Goal: Transaction & Acquisition: Book appointment/travel/reservation

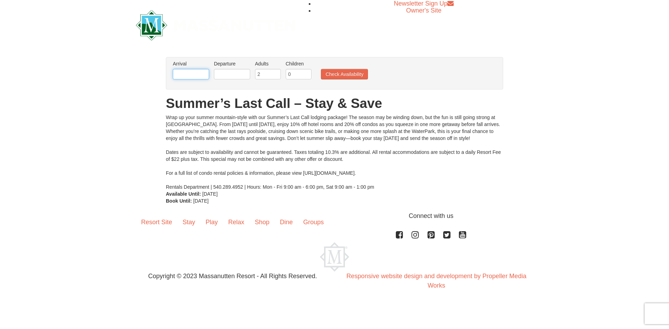
click at [201, 76] on input "text" at bounding box center [191, 74] width 36 height 10
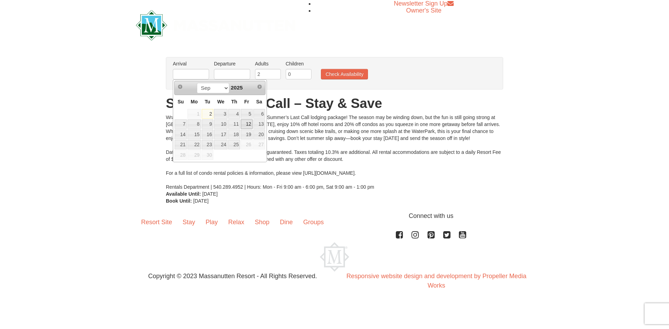
click at [251, 124] on link "12" at bounding box center [247, 125] width 12 height 10
type input "[DATE]"
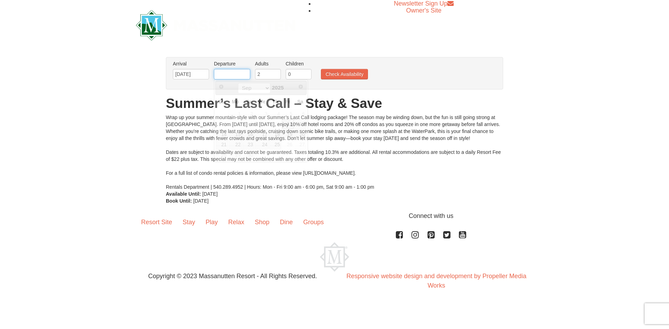
click at [237, 74] on input "text" at bounding box center [232, 74] width 36 height 10
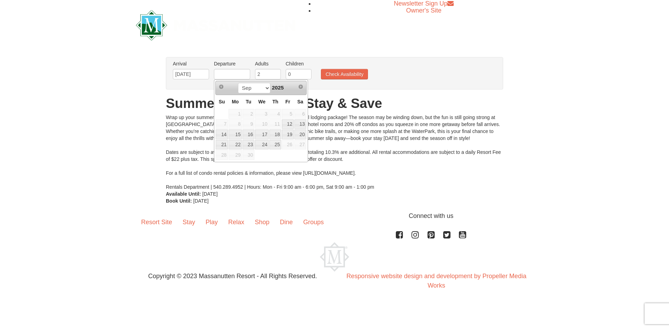
click at [221, 137] on link "14" at bounding box center [222, 135] width 12 height 10
type input "[DATE]"
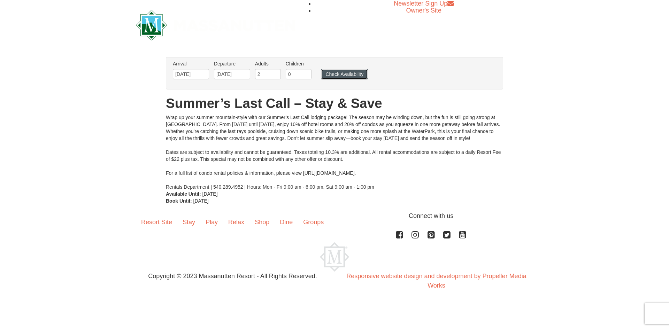
click at [354, 69] on button "Check Availability" at bounding box center [344, 74] width 47 height 10
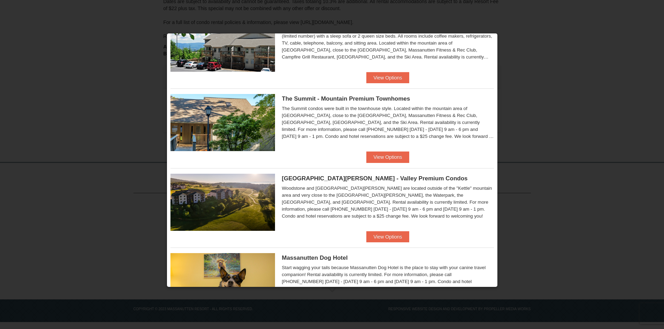
scroll to position [331, 0]
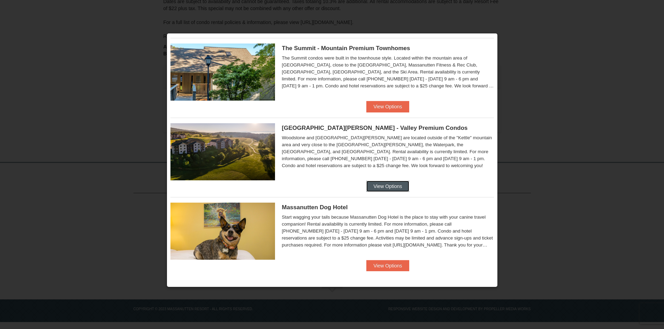
click at [371, 184] on button "View Options" at bounding box center [387, 186] width 43 height 11
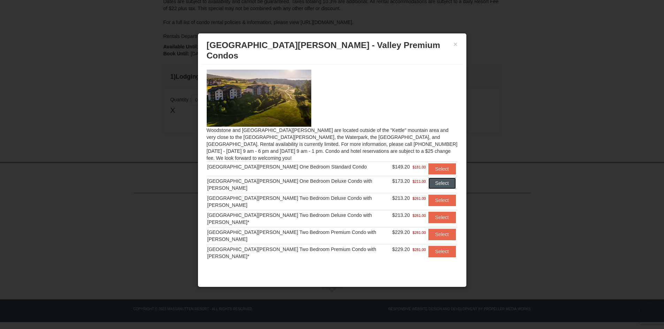
click at [434, 178] on button "Select" at bounding box center [442, 183] width 28 height 11
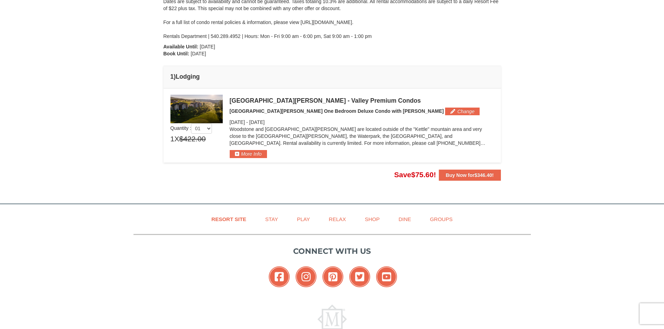
click at [254, 149] on div "Woodstone and Woodstone Casa de Campo are located outside of the "Kettle" mount…" at bounding box center [362, 138] width 264 height 24
click at [249, 153] on button "More Info" at bounding box center [248, 154] width 37 height 8
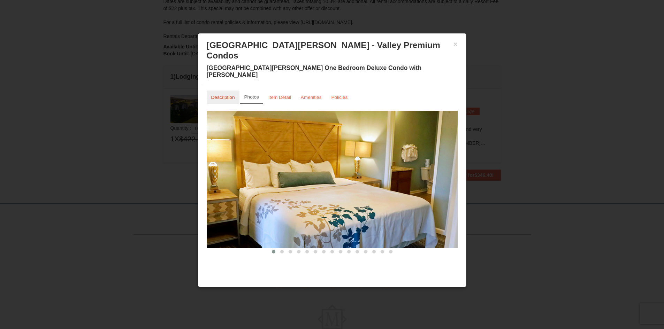
click at [222, 95] on small "Description" at bounding box center [223, 97] width 24 height 5
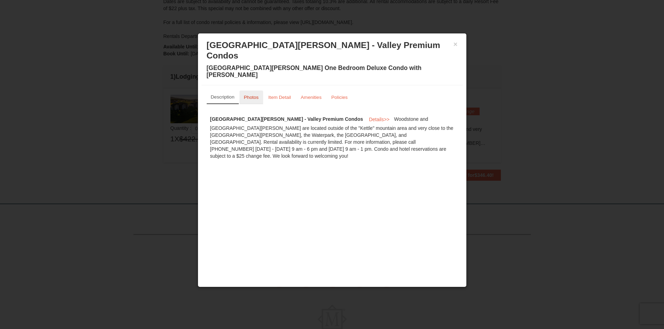
click at [249, 95] on small "Photos" at bounding box center [251, 97] width 15 height 5
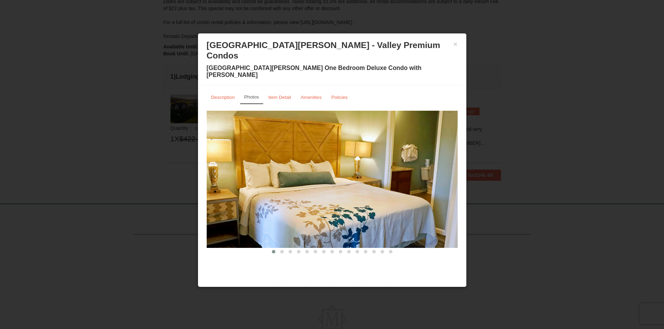
drag, startPoint x: 329, startPoint y: 166, endPoint x: 270, endPoint y: 156, distance: 59.7
click at [287, 158] on img at bounding box center [332, 179] width 251 height 137
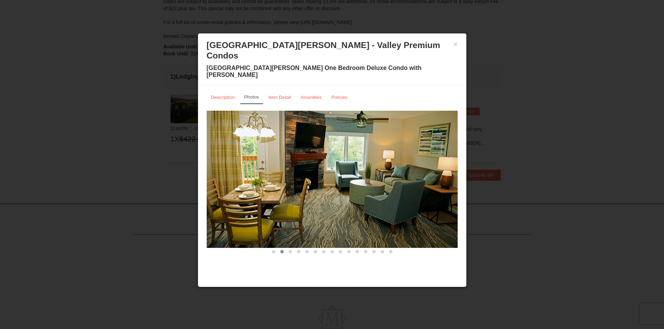
drag, startPoint x: 275, startPoint y: 152, endPoint x: 261, endPoint y: 150, distance: 14.4
click at [273, 152] on img at bounding box center [332, 179] width 251 height 137
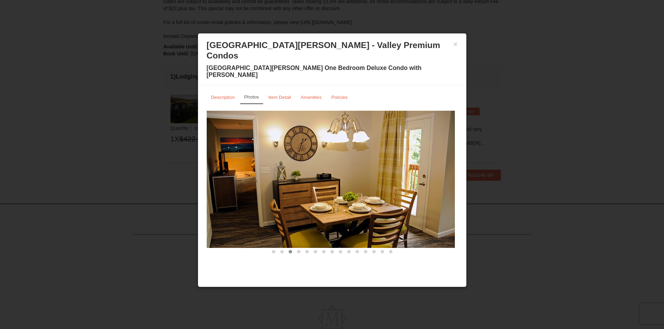
drag, startPoint x: 409, startPoint y: 170, endPoint x: 241, endPoint y: 154, distance: 168.7
click at [240, 154] on img at bounding box center [329, 179] width 251 height 137
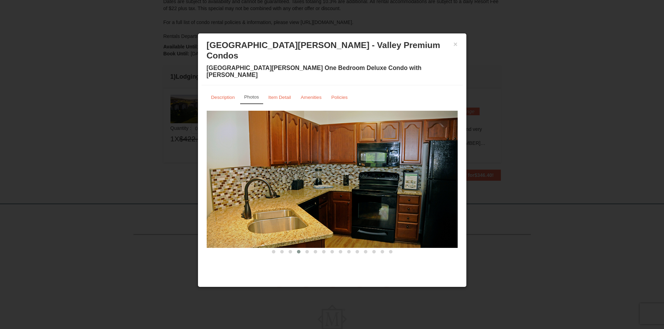
drag, startPoint x: 383, startPoint y: 167, endPoint x: 206, endPoint y: 151, distance: 178.1
click at [206, 151] on div "Description Photos Item Detail Amenities Policies Woodstone Meadows - Valley Pr…" at bounding box center [331, 173] width 261 height 176
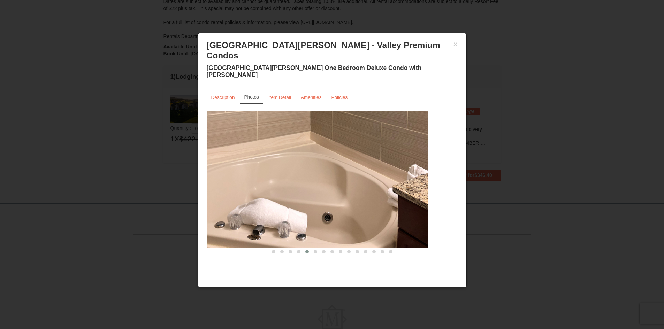
drag, startPoint x: 357, startPoint y: 171, endPoint x: 224, endPoint y: 161, distance: 133.1
click at [224, 161] on img at bounding box center [302, 179] width 251 height 137
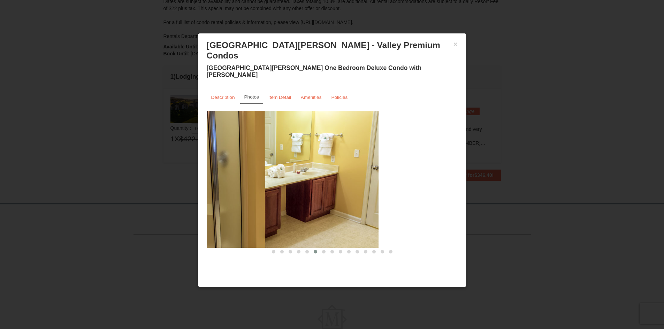
drag, startPoint x: 356, startPoint y: 180, endPoint x: 243, endPoint y: 166, distance: 114.4
click at [243, 166] on img at bounding box center [253, 179] width 251 height 137
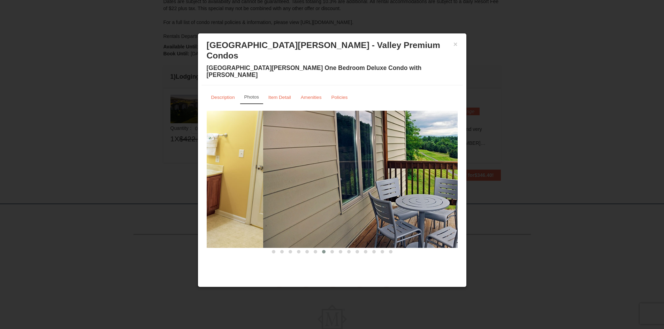
drag, startPoint x: 348, startPoint y: 176, endPoint x: 433, endPoint y: 187, distance: 85.4
click at [438, 188] on img at bounding box center [388, 179] width 251 height 137
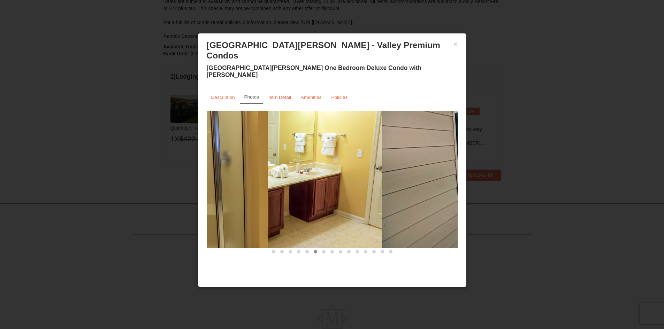
drag, startPoint x: 411, startPoint y: 188, endPoint x: 281, endPoint y: 172, distance: 131.6
click at [284, 174] on img at bounding box center [256, 179] width 251 height 137
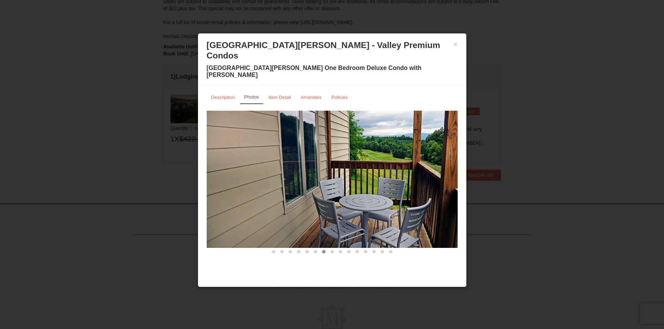
drag, startPoint x: 264, startPoint y: 180, endPoint x: 240, endPoint y: 177, distance: 24.2
click at [240, 177] on img at bounding box center [332, 179] width 251 height 137
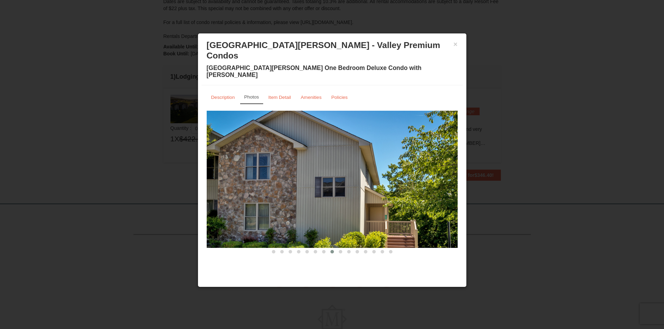
drag, startPoint x: 387, startPoint y: 186, endPoint x: 284, endPoint y: 173, distance: 103.9
click at [298, 176] on img at bounding box center [332, 179] width 251 height 137
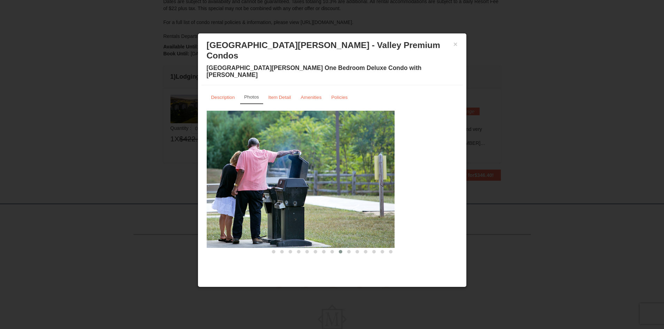
drag, startPoint x: 388, startPoint y: 184, endPoint x: 269, endPoint y: 177, distance: 119.4
click at [275, 178] on img at bounding box center [269, 179] width 251 height 137
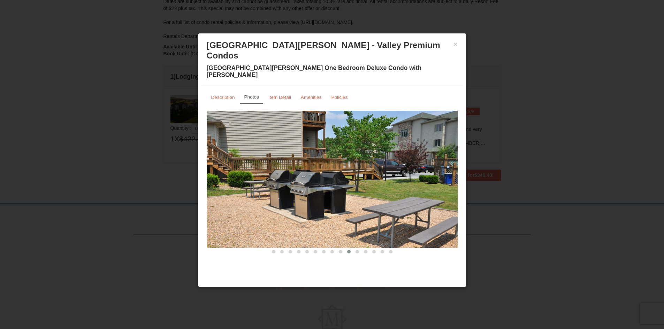
drag, startPoint x: 378, startPoint y: 182, endPoint x: 265, endPoint y: 175, distance: 113.8
click at [283, 178] on img at bounding box center [332, 179] width 251 height 137
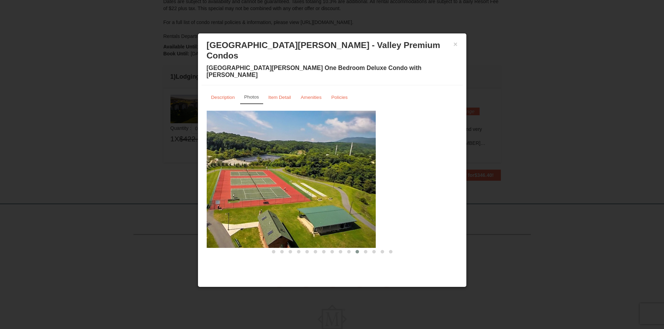
drag, startPoint x: 385, startPoint y: 182, endPoint x: 285, endPoint y: 172, distance: 101.1
click at [285, 172] on img at bounding box center [250, 179] width 251 height 137
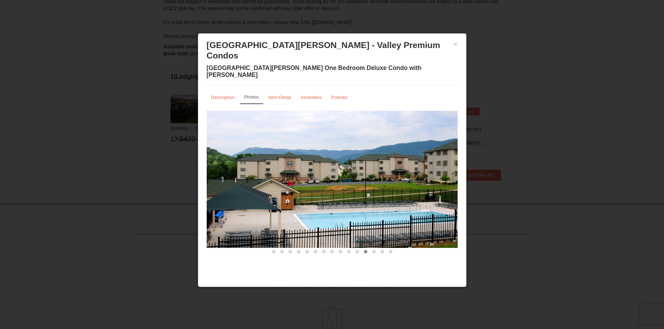
drag, startPoint x: 391, startPoint y: 182, endPoint x: 238, endPoint y: 167, distance: 153.7
click at [247, 168] on img at bounding box center [332, 179] width 251 height 137
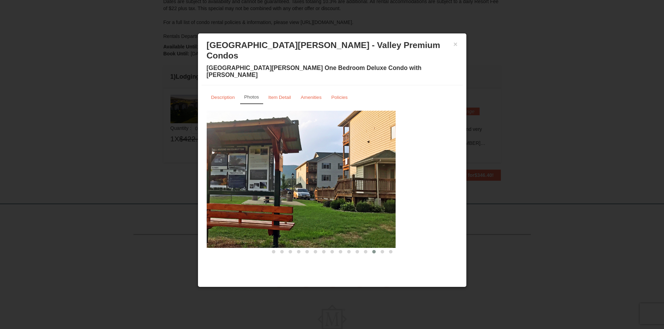
drag, startPoint x: 301, startPoint y: 167, endPoint x: 208, endPoint y: 157, distance: 93.1
click at [221, 159] on img at bounding box center [270, 179] width 251 height 137
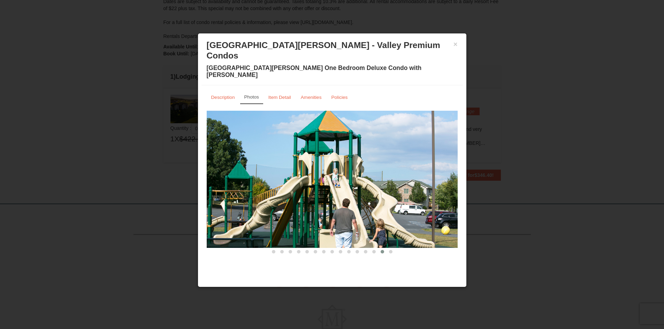
drag, startPoint x: 381, startPoint y: 164, endPoint x: 200, endPoint y: 140, distance: 182.4
click at [214, 144] on img at bounding box center [332, 179] width 251 height 137
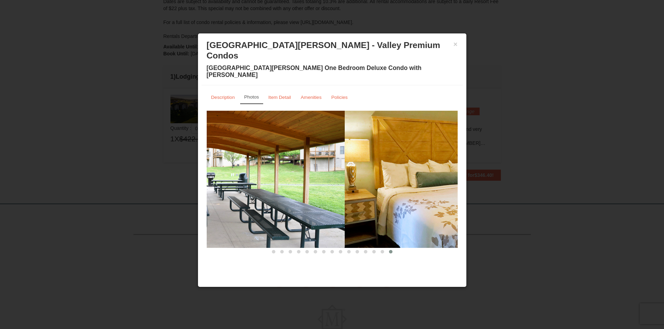
drag, startPoint x: 402, startPoint y: 169, endPoint x: 256, endPoint y: 150, distance: 147.2
click at [257, 150] on img at bounding box center [219, 179] width 251 height 137
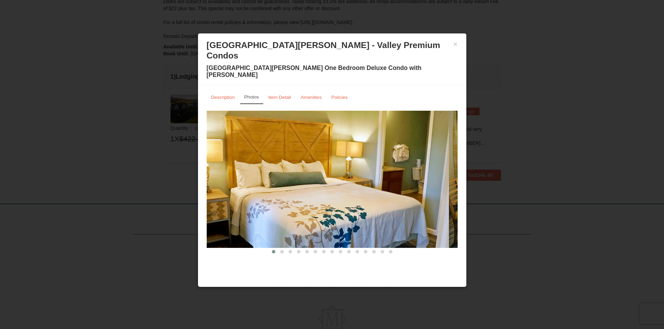
drag, startPoint x: 369, startPoint y: 166, endPoint x: 208, endPoint y: 147, distance: 162.0
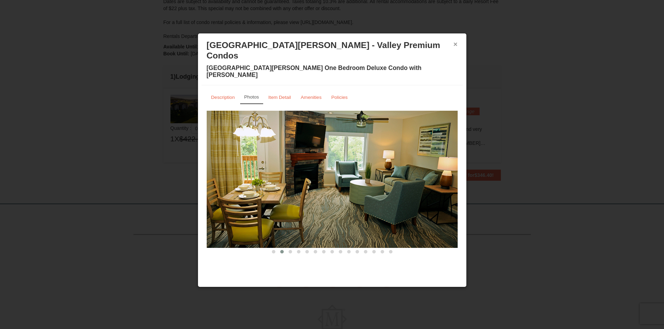
click at [456, 44] on button "×" at bounding box center [455, 44] width 4 height 7
